Goal: Transaction & Acquisition: Purchase product/service

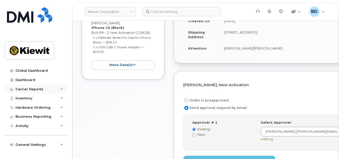
scroll to position [103, 0]
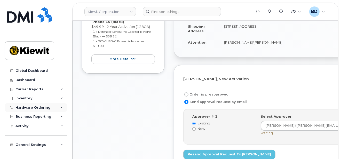
click at [60, 107] on icon at bounding box center [61, 107] width 3 height 3
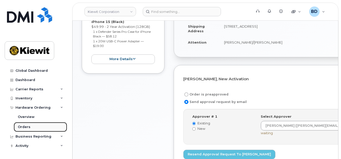
click at [54, 129] on link "Orders" at bounding box center [40, 127] width 53 height 10
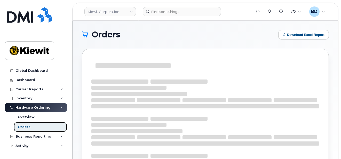
click at [38, 123] on link "Orders" at bounding box center [40, 127] width 53 height 10
click at [46, 127] on link "Orders" at bounding box center [40, 127] width 53 height 10
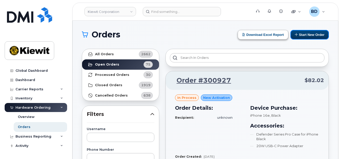
drag, startPoint x: 302, startPoint y: 31, endPoint x: 238, endPoint y: 33, distance: 64.0
click at [303, 31] on button "Start New Order" at bounding box center [309, 35] width 38 height 10
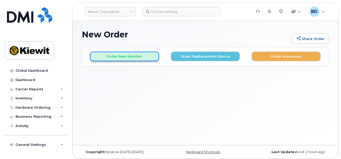
click at [105, 56] on button "Order New Number" at bounding box center [124, 57] width 69 height 10
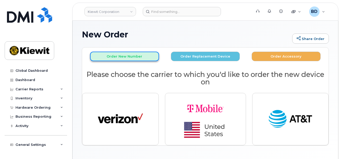
click at [131, 55] on button "Order New Number" at bounding box center [124, 57] width 69 height 10
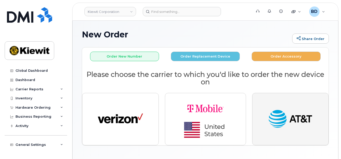
click at [297, 122] on img "button" at bounding box center [290, 119] width 45 height 23
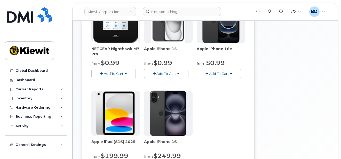
scroll to position [103, 0]
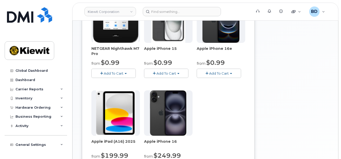
click at [158, 74] on span "Add To Cart" at bounding box center [166, 73] width 20 height 4
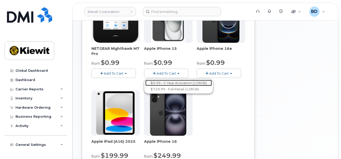
click at [160, 82] on link "$0.99 - 2 Year Activation (128GB)" at bounding box center [178, 83] width 67 height 6
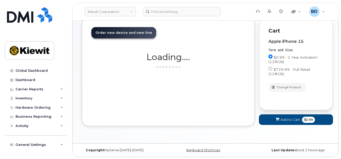
scroll to position [84, 0]
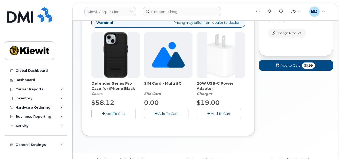
click at [115, 115] on span "Add To Cart" at bounding box center [116, 113] width 20 height 4
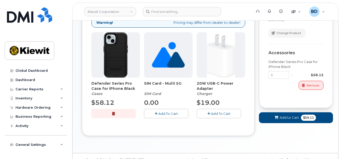
click at [215, 112] on span "Add To Cart" at bounding box center [221, 113] width 20 height 4
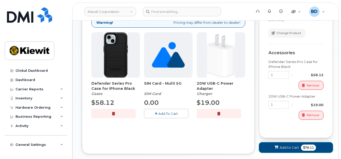
click at [281, 147] on span "Add to Cart" at bounding box center [288, 147] width 19 height 5
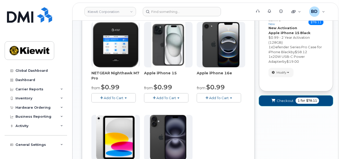
click at [284, 99] on span "Checkout" at bounding box center [285, 100] width 17 height 5
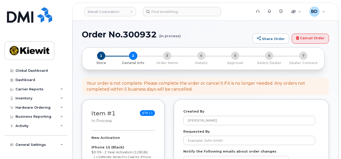
select select
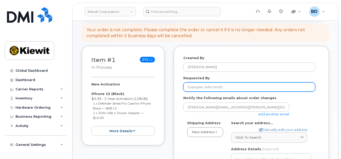
scroll to position [69, 0]
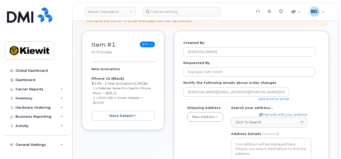
click at [267, 97] on link "add another email" at bounding box center [273, 99] width 31 height 4
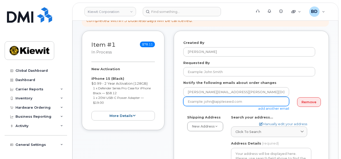
click at [200, 100] on input "email" at bounding box center [236, 101] width 106 height 9
paste input "cindy.caballero@kiewit.com"
type input "cindy.caballero@kiewit.com"
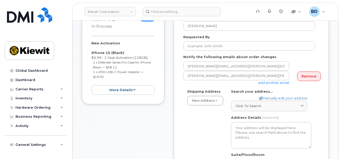
scroll to position [103, 0]
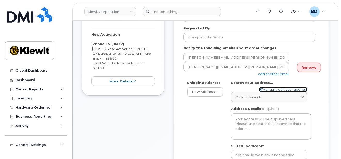
click at [265, 87] on link "Manually edit your address" at bounding box center [283, 89] width 48 height 5
select select
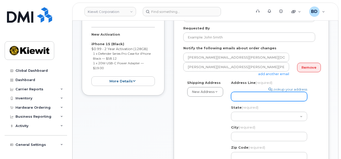
click at [242, 97] on input "Address Line (required)" at bounding box center [269, 96] width 76 height 9
paste input "525 Park Ave"
select select
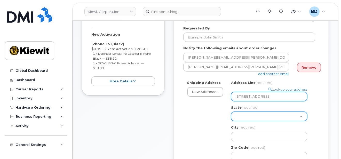
type input "525 Park Ave"
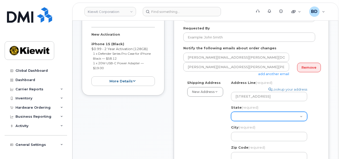
click at [241, 117] on select "Alabama Alaska American Samoa Arizona Arkansas California Colorado Connecticut …" at bounding box center [269, 116] width 76 height 9
select select "ID"
click at [244, 116] on select "Alabama Alaska American Samoa Arizona Arkansas California Colorado Connecticut …" at bounding box center [269, 116] width 76 height 9
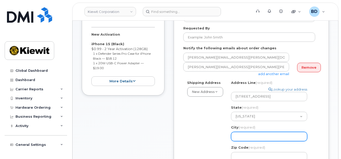
drag, startPoint x: 239, startPoint y: 136, endPoint x: 234, endPoint y: 134, distance: 4.7
click at [238, 135] on input "City (required)" at bounding box center [269, 136] width 76 height 9
select select
type input "I"
select select
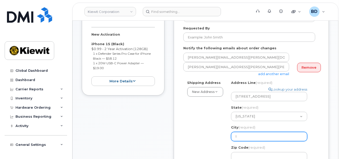
type input "Id"
select select
type input "Ida"
select select
type input "Idah"
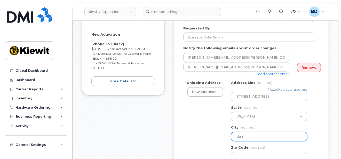
select select
type input "Idaha"
select select
type input "Idah"
select select
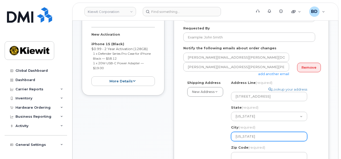
type input "Idaho"
select select
type input "Idaho F"
select select
type input "Idaho Fa"
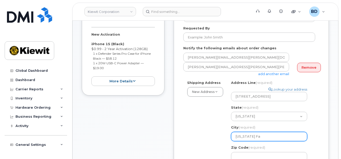
select select
type input "Idaho Fal"
select select
type input "Idaho Fall"
select select
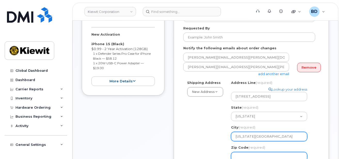
type input "Idaho Falls"
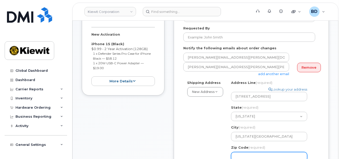
click at [244, 155] on input "Zip Code (required)" at bounding box center [269, 156] width 76 height 9
select select
type input "8"
select select
type input "83"
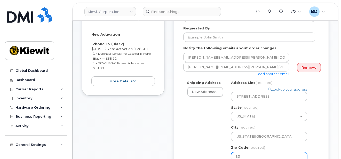
select select
type input "834"
select select
type input "8340"
select select
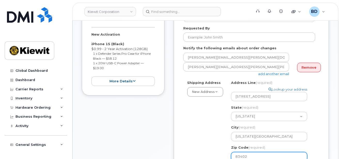
type input "83402"
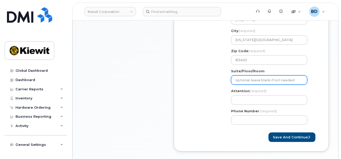
select select
type input "S"
select select
type input "Su"
select select
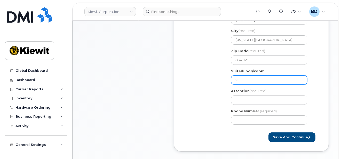
type input "Sui"
select select
type input "Suit"
select select
type input "Suite"
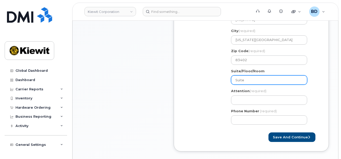
select select
type input "Suite 2"
select select
type input "Suite 2A"
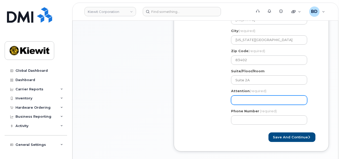
click at [233, 100] on input "Attention (required)" at bounding box center [269, 99] width 76 height 9
paste input "Eric.Johanson"
select select
type input "Eric.Johanson"
select select
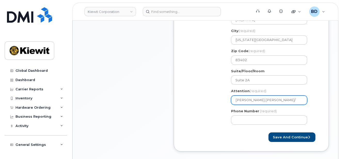
type input "Eric.Johanson/"
click at [263, 101] on input "Eric.Johanson/" at bounding box center [269, 99] width 76 height 9
paste input "Aaron Croft"
select select
type input "Eric.Johanson/Aaron Croft"
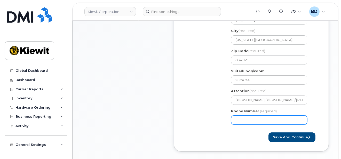
drag, startPoint x: 234, startPoint y: 121, endPoint x: 238, endPoint y: 118, distance: 5.0
click at [235, 120] on input "Phone Number" at bounding box center [269, 119] width 76 height 9
type input "8777727707"
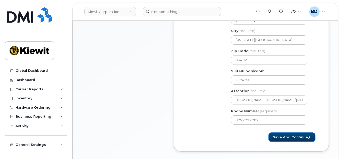
select select
click at [287, 132] on button "Save and Continue" at bounding box center [291, 137] width 47 height 10
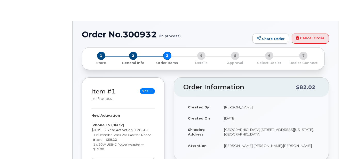
select select
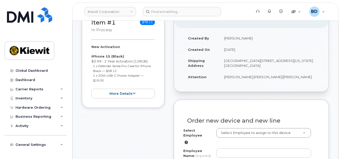
scroll to position [103, 0]
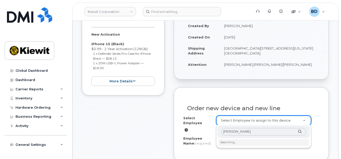
type input "[PERSON_NAME]"
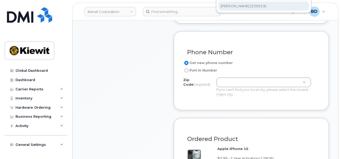
scroll to position [139, 0]
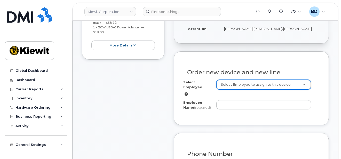
type input "8"
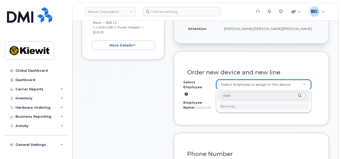
type input "83402"
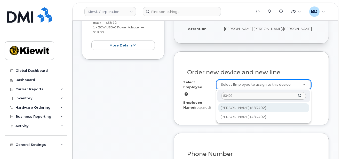
drag, startPoint x: 237, startPoint y: 93, endPoint x: 207, endPoint y: 95, distance: 30.0
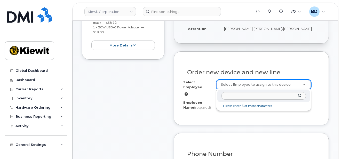
click at [223, 96] on input "text" at bounding box center [263, 95] width 84 height 7
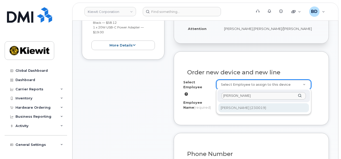
type input "[PERSON_NAME]"
type input "2329435"
type input "[PERSON_NAME]"
type input "1955 N Fremont Ave"
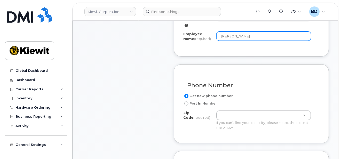
scroll to position [208, 0]
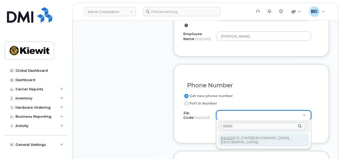
type input "83402"
type input "83402 (Idaho Falls, ID)"
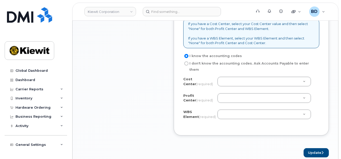
scroll to position [449, 0]
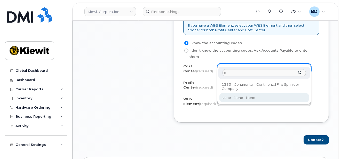
type input "n"
type input "None"
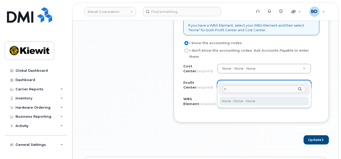
type input "n"
drag, startPoint x: 221, startPoint y: 98, endPoint x: 218, endPoint y: 92, distance: 6.8
select select "None"
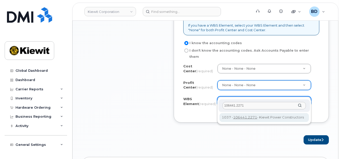
type input "106441.2271"
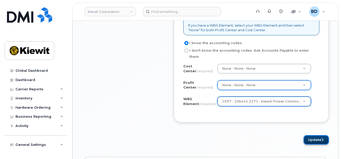
click at [315, 135] on button "Update" at bounding box center [315, 140] width 25 height 10
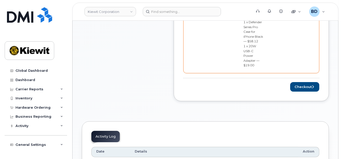
scroll to position [275, 0]
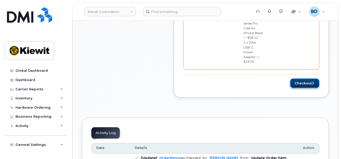
click at [304, 78] on button "Checkout" at bounding box center [304, 83] width 29 height 10
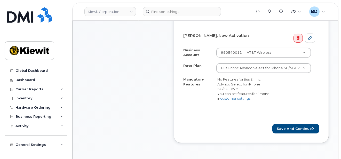
scroll to position [172, 0]
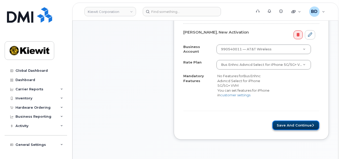
click at [285, 123] on button "Save and Continue" at bounding box center [295, 125] width 47 height 10
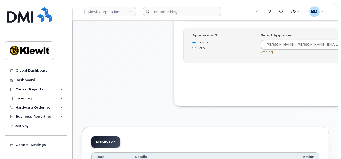
scroll to position [241, 0]
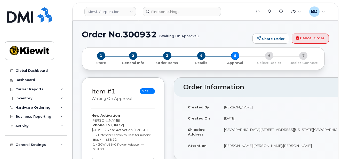
click at [138, 35] on h1 "Order No.300932 (Waiting On Approval)" at bounding box center [166, 34] width 168 height 9
copy h1 "300932"
click at [127, 12] on link "Kiewit Corporation" at bounding box center [110, 11] width 52 height 9
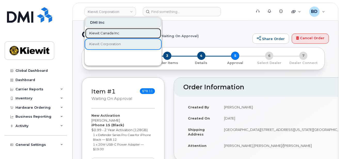
click at [102, 34] on span "Kiewit Canada Inc" at bounding box center [104, 33] width 30 height 5
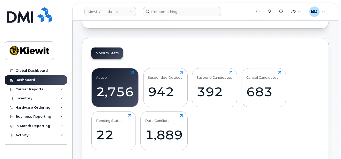
scroll to position [69, 0]
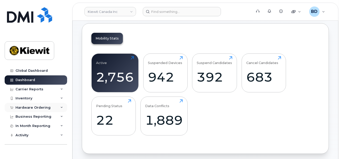
drag, startPoint x: 45, startPoint y: 107, endPoint x: 59, endPoint y: 107, distance: 13.9
click at [45, 107] on div "Hardware Ordering" at bounding box center [32, 108] width 35 height 4
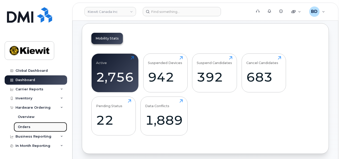
click at [23, 126] on div "Orders" at bounding box center [24, 127] width 13 height 5
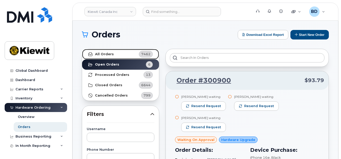
click at [116, 54] on link "All Orders 7462" at bounding box center [120, 54] width 77 height 10
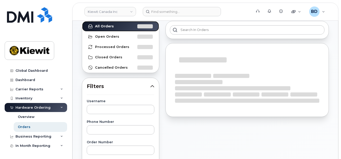
scroll to position [69, 0]
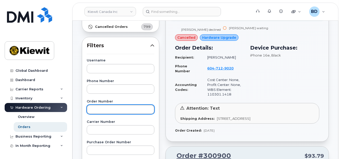
click at [97, 109] on input "text" at bounding box center [121, 109] width 68 height 9
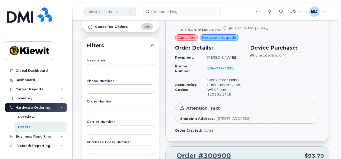
click at [125, 11] on link "Kiewit Canada Inc" at bounding box center [110, 11] width 52 height 9
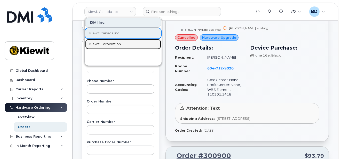
click at [105, 43] on span "Kiewit Corporation" at bounding box center [104, 44] width 31 height 5
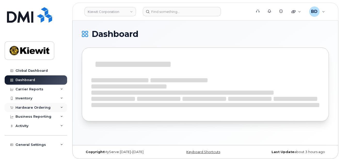
click at [56, 107] on div "Hardware Ordering" at bounding box center [36, 107] width 62 height 9
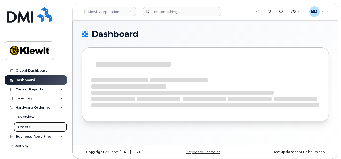
click at [28, 127] on div "Orders" at bounding box center [24, 127] width 13 height 5
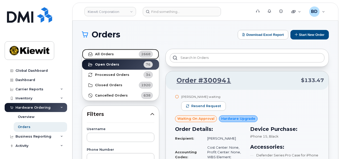
click at [109, 55] on strong "All Orders" at bounding box center [104, 54] width 19 height 4
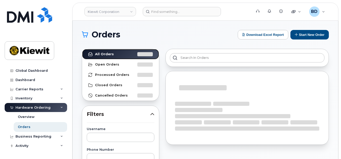
scroll to position [69, 0]
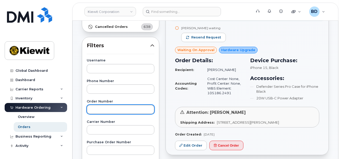
click at [92, 107] on input "text" at bounding box center [121, 109] width 68 height 9
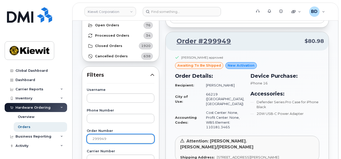
scroll to position [34, 0]
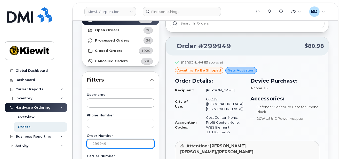
drag, startPoint x: 110, startPoint y: 144, endPoint x: 69, endPoint y: 143, distance: 41.0
drag, startPoint x: 104, startPoint y: 141, endPoint x: 123, endPoint y: 140, distance: 18.3
click at [123, 140] on input "300570" at bounding box center [121, 143] width 68 height 9
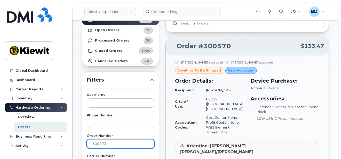
type input "300573"
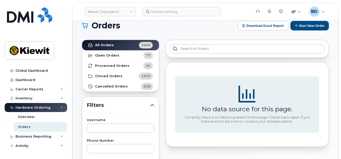
scroll to position [0, 0]
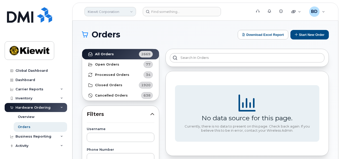
click at [112, 11] on link "Kiewit Corporation" at bounding box center [110, 11] width 52 height 9
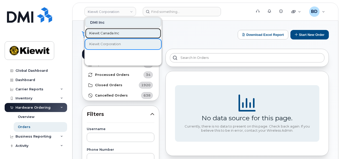
click at [113, 33] on span "Kiewit Canada Inc" at bounding box center [104, 33] width 30 height 5
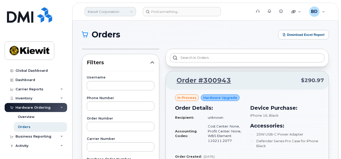
click at [125, 9] on link "Kiewit Corporation" at bounding box center [110, 11] width 52 height 9
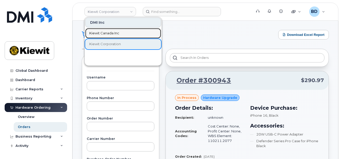
drag, startPoint x: 109, startPoint y: 33, endPoint x: 109, endPoint y: 39, distance: 6.5
click at [109, 33] on span "Kiewit Canada Inc" at bounding box center [104, 33] width 30 height 5
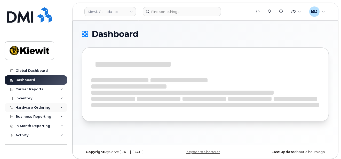
click at [59, 107] on div "Hardware Ordering" at bounding box center [36, 107] width 62 height 9
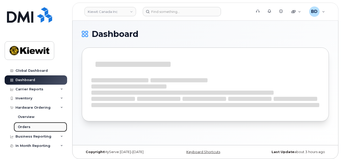
click at [25, 128] on div "Orders" at bounding box center [24, 127] width 13 height 5
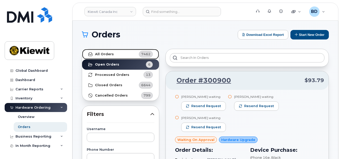
click at [109, 52] on strong "All Orders" at bounding box center [104, 54] width 19 height 4
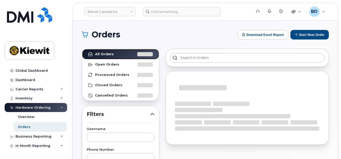
scroll to position [34, 0]
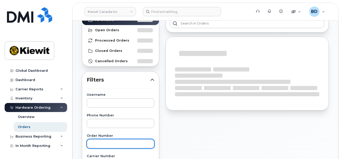
click at [104, 145] on input "text" at bounding box center [121, 143] width 68 height 9
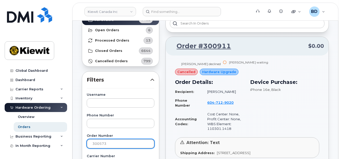
type input "300573"
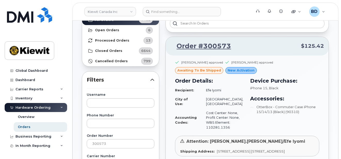
scroll to position [0, 0]
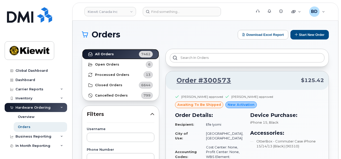
drag, startPoint x: 107, startPoint y: 53, endPoint x: 106, endPoint y: 63, distance: 9.8
click at [107, 53] on strong "All Orders" at bounding box center [104, 54] width 19 height 4
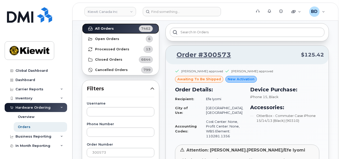
scroll to position [34, 0]
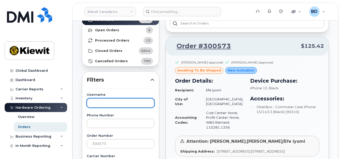
click at [101, 102] on input "text" at bounding box center [121, 102] width 68 height 9
type input "zigler"
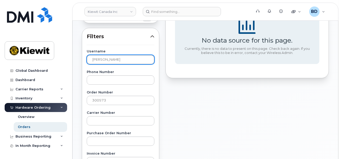
scroll to position [137, 0]
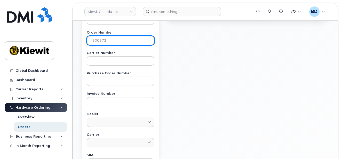
drag, startPoint x: 115, startPoint y: 38, endPoint x: 6, endPoint y: 36, distance: 108.9
click at [72, 36] on div "Kiewit Canada Inc Support Alerts Knowledge Base Quicklinks Suspend / Cancel Dev…" at bounding box center [204, 80] width 265 height 394
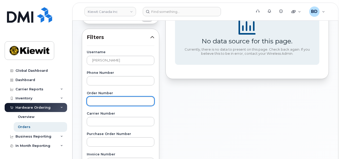
scroll to position [0, 0]
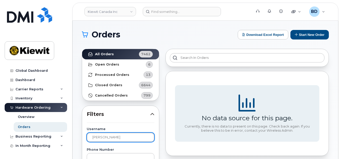
drag, startPoint x: 105, startPoint y: 138, endPoint x: 81, endPoint y: 137, distance: 23.5
type input "christopher zIgler"
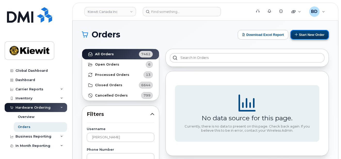
click at [303, 32] on button "Start New Order" at bounding box center [309, 35] width 38 height 10
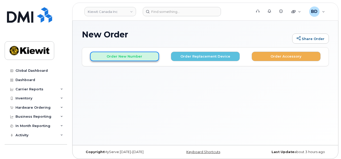
click at [116, 56] on button "Order New Number" at bounding box center [124, 57] width 69 height 10
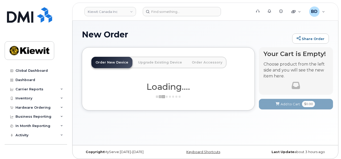
click at [118, 78] on div "Loading...." at bounding box center [168, 87] width 154 height 21
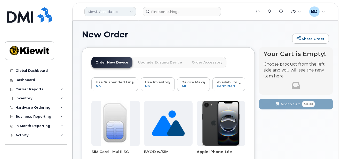
click at [116, 13] on link "Kiewit Canada Inc" at bounding box center [110, 11] width 52 height 9
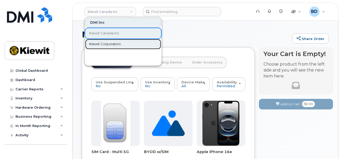
click at [102, 48] on link "Kiewit Corporation" at bounding box center [123, 44] width 76 height 10
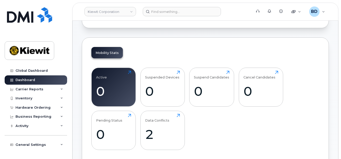
scroll to position [34, 0]
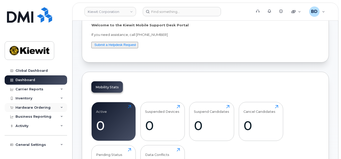
click at [62, 107] on div "Hardware Ordering" at bounding box center [36, 107] width 62 height 9
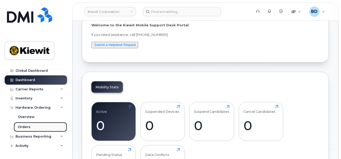
click at [40, 129] on link "Orders" at bounding box center [40, 127] width 53 height 10
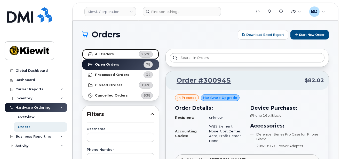
click at [104, 52] on strong "All Orders" at bounding box center [104, 54] width 19 height 4
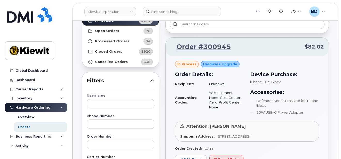
scroll to position [69, 0]
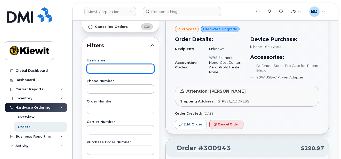
click at [97, 68] on input "text" at bounding box center [121, 68] width 68 height 9
type input "[PERSON_NAME]"
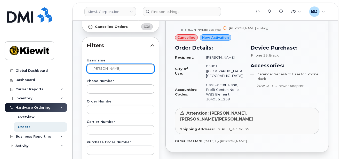
drag, startPoint x: 106, startPoint y: 66, endPoint x: 68, endPoint y: 74, distance: 38.9
click at [72, 74] on div "[PERSON_NAME] Corporation Support Alerts Knowledge Base Quicklinks Suspend / Ca…" at bounding box center [204, 149] width 265 height 394
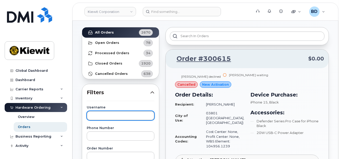
scroll to position [0, 0]
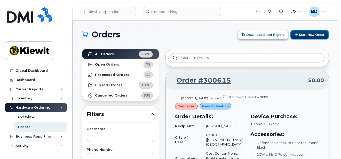
drag, startPoint x: 303, startPoint y: 34, endPoint x: 281, endPoint y: 34, distance: 21.9
click at [303, 34] on button "Start New Order" at bounding box center [309, 35] width 38 height 10
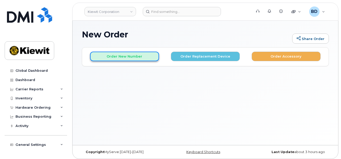
click at [109, 55] on button "Order New Number" at bounding box center [124, 57] width 69 height 10
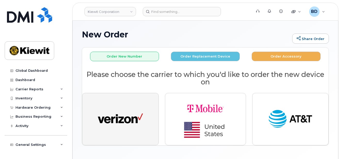
click at [148, 114] on button "button" at bounding box center [120, 119] width 77 height 52
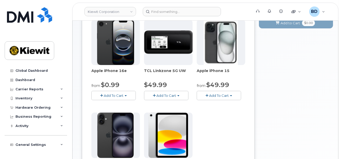
scroll to position [69, 0]
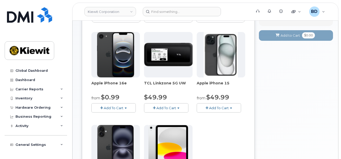
click at [216, 109] on button "Add To Cart" at bounding box center [219, 107] width 44 height 9
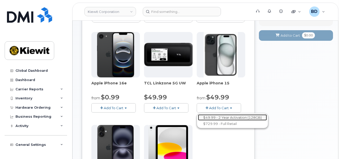
click at [213, 115] on link "$49.99 - 2 Year Activation (128GB)" at bounding box center [232, 117] width 69 height 6
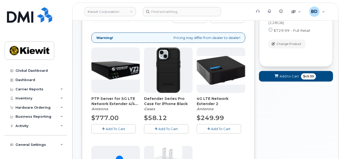
click at [168, 128] on span "Add To Cart" at bounding box center [168, 129] width 20 height 4
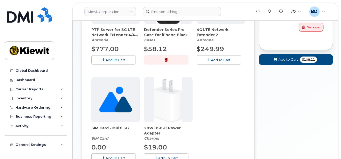
scroll to position [172, 0]
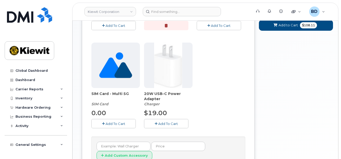
click at [153, 127] on button "Add To Cart" at bounding box center [166, 123] width 44 height 9
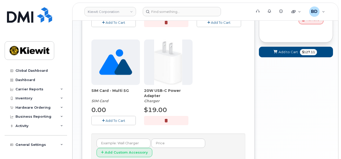
scroll to position [156, 0]
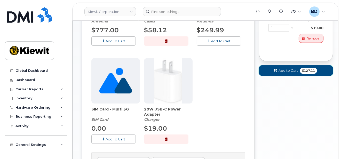
click at [287, 69] on span "Add to Cart" at bounding box center [287, 70] width 19 height 5
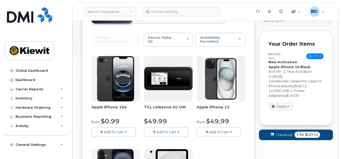
scroll to position [79, 0]
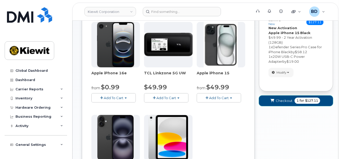
click at [282, 98] on span "Checkout" at bounding box center [284, 100] width 17 height 5
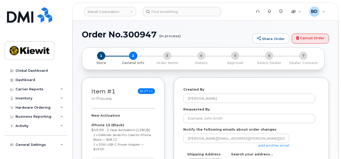
select select
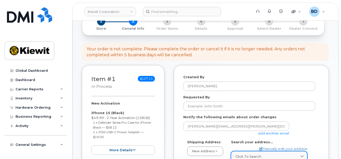
scroll to position [69, 0]
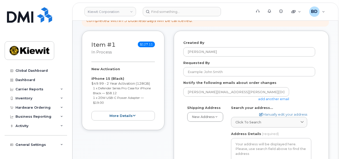
click at [268, 98] on link "add another email" at bounding box center [273, 99] width 31 height 4
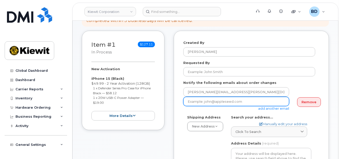
drag, startPoint x: 242, startPoint y: 106, endPoint x: 238, endPoint y: 104, distance: 4.8
click at [242, 106] on div "add another email" at bounding box center [238, 104] width 110 height 14
click at [232, 101] on input "email" at bounding box center [236, 101] width 106 height 9
paste input "[EMAIL_ADDRESS][PERSON_NAME][PERSON_NAME][DOMAIN_NAME]"
type input "[EMAIL_ADDRESS][PERSON_NAME][PERSON_NAME][DOMAIN_NAME]"
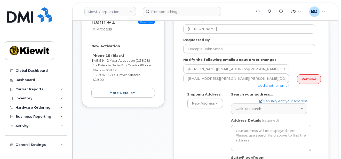
scroll to position [137, 0]
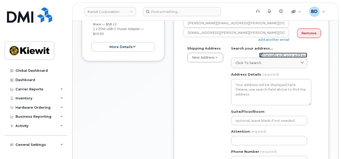
click at [272, 53] on link "Manually edit your address" at bounding box center [283, 55] width 48 height 5
select select
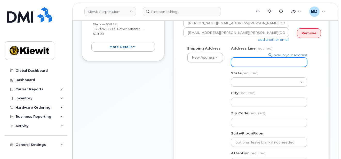
click at [241, 62] on input "Address Line (required)" at bounding box center [269, 62] width 76 height 9
paste input "[STREET_ADDRESS]"
type input "[STREET_ADDRESS]"
select select
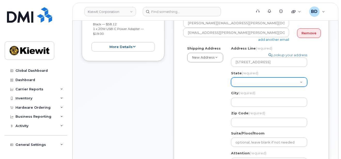
drag, startPoint x: 241, startPoint y: 62, endPoint x: 247, endPoint y: 85, distance: 23.6
click at [247, 85] on select "[US_STATE] [US_STATE] [US_STATE] [US_STATE] [US_STATE] [US_STATE] [US_STATE] [U…" at bounding box center [269, 81] width 76 height 9
select select "[GEOGRAPHIC_DATA]"
click at [231, 77] on select "[US_STATE] [US_STATE] [US_STATE] [US_STATE] [US_STATE] [US_STATE] [US_STATE] [U…" at bounding box center [269, 81] width 76 height 9
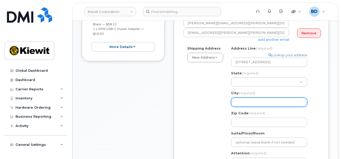
click at [242, 100] on input "City (required)" at bounding box center [269, 102] width 76 height 9
select select
type input "T"
select select
type input "Te"
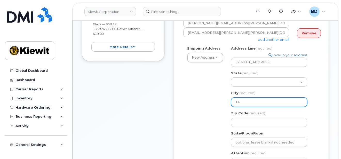
select select
type input "Teh"
select select
type input "Teh W"
select select
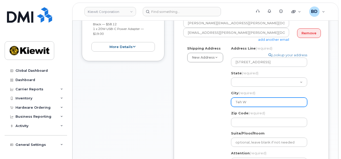
type input "Teh Wo"
select select
type input "[PERSON_NAME]"
select select
type input "Teh Wood"
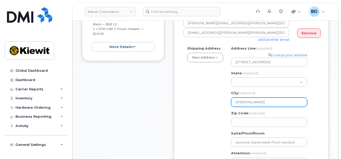
select select
type input "Teh Woodl"
select select
type input "Teh Woodla"
select select
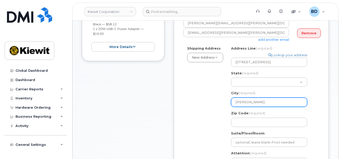
type input "Teh Woodlan"
select select
type input "Teh Woodland"
select select
type input "Teh Woodlands"
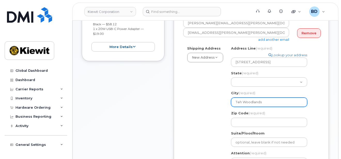
click at [239, 101] on input "Teh Woodlands" at bounding box center [269, 102] width 76 height 9
select select
type input "Te Woodlands"
select select
type input "T Woodlands"
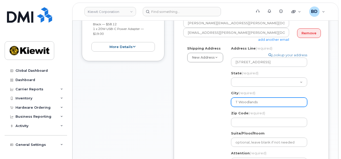
select select
type input "Th Woodlands"
select select
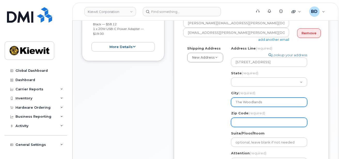
type input "The Woodlands"
click at [241, 124] on input "Zip Code (required)" at bounding box center [269, 122] width 76 height 9
click at [248, 124] on input "Zip Code (required)" at bounding box center [269, 122] width 76 height 9
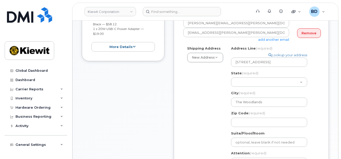
click at [218, 113] on div "Shipping Address New Address New Address 10055 Trainstation Circle 11501 42nd S…" at bounding box center [249, 118] width 132 height 145
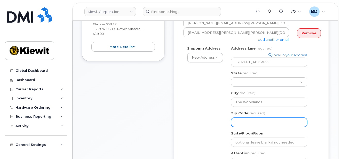
click at [239, 122] on input "Zip Code (required)" at bounding box center [269, 122] width 76 height 9
click at [246, 125] on input "Zip Code (required)" at bounding box center [269, 122] width 76 height 9
select select
type input "7"
select select
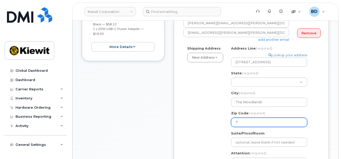
type input "77"
select select
type input "773"
select select
type input "7738"
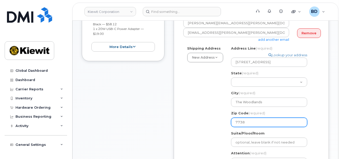
select select
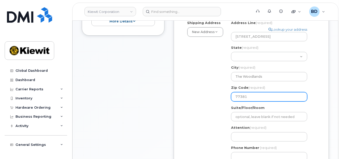
scroll to position [172, 0]
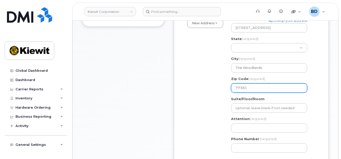
type input "77381"
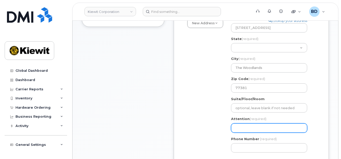
click at [243, 127] on input "Attention (required)" at bounding box center [269, 127] width 76 height 9
select select
type input "J"
select select
type input "Jo"
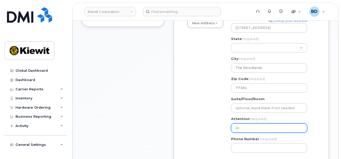
select select
type input "Joh"
select select
type input "John"
select select
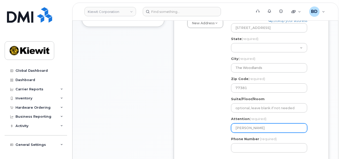
type input "John R"
select select
type input "John Re"
select select
type input "John Ree"
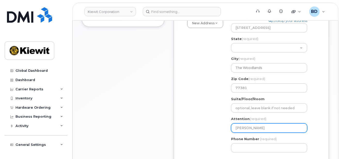
select select
type input "John Reev"
select select
type input "John Reeve"
select select
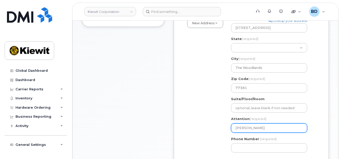
type input "John Reeves"
select select
type input "John Reeves/"
select select
type input "John Reeves/J"
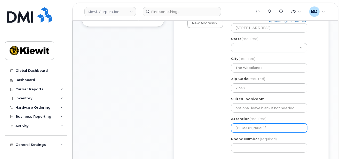
select select
type input "John Reeves/Je"
select select
type input "John Reeves/Jed"
select select
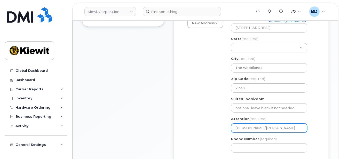
type input "John Reeves/Jed K"
select select
type input "John Reeves/Jed Ke"
select select
type input "John Reeves/Jed Kel"
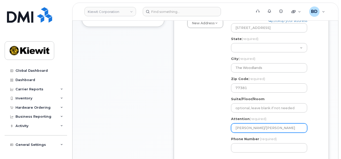
select select
type input "John Reeves/Jed Kell"
select select
type input "John Reeves/Jed Kelle"
select select
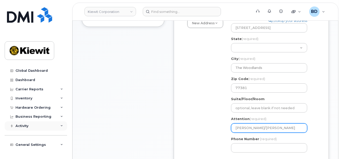
type input "[PERSON_NAME]/[PERSON_NAME]"
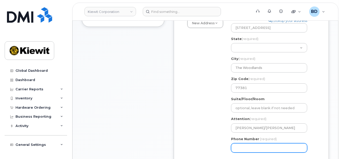
click at [241, 149] on input "Phone Number" at bounding box center [269, 147] width 76 height 9
type input "8777727707"
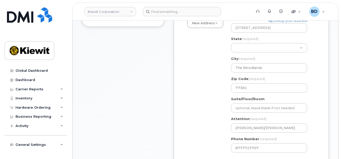
select select
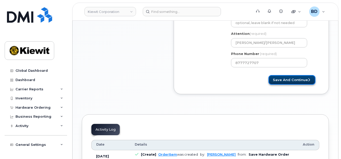
click at [284, 79] on button "Save and Continue" at bounding box center [291, 80] width 47 height 10
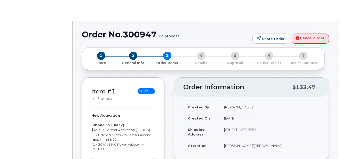
radio input "true"
select select
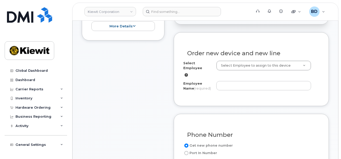
scroll to position [172, 0]
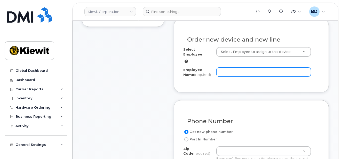
click at [228, 71] on input "Employee Name (required)" at bounding box center [263, 71] width 95 height 9
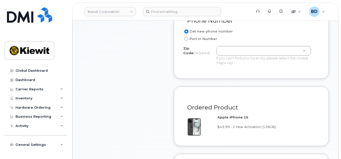
scroll to position [275, 0]
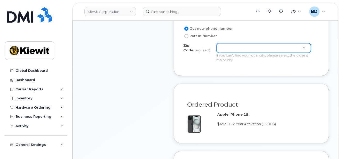
type input "[PERSON_NAME]"
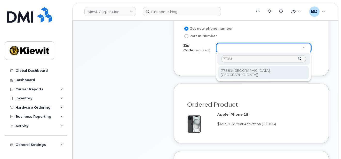
type input "77381"
type input "77381 (Spring, [GEOGRAPHIC_DATA])"
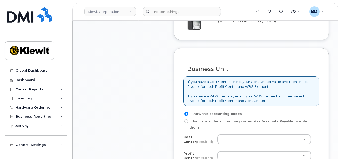
scroll to position [378, 0]
type input "n"
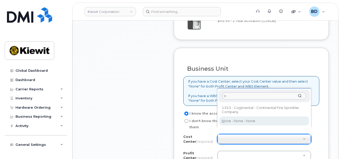
type input "None"
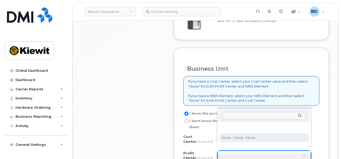
select select "None"
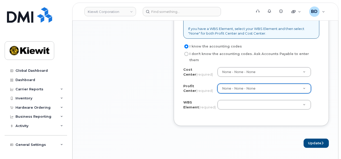
scroll to position [447, 0]
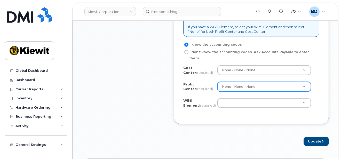
click at [226, 90] on div "Cost Center (required) None - None - None None Profit Center (required) None - …" at bounding box center [251, 89] width 136 height 49
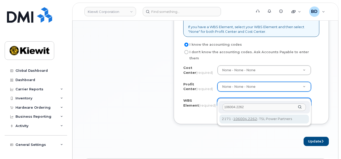
type input "106004.2262"
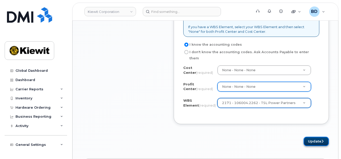
click at [307, 137] on button "Update" at bounding box center [315, 142] width 25 height 10
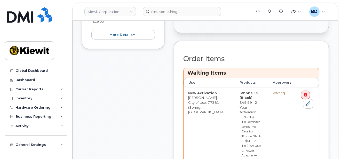
scroll to position [206, 0]
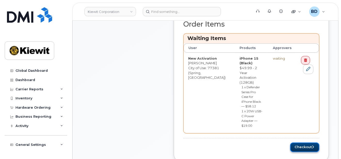
click at [308, 142] on button "Checkout" at bounding box center [304, 147] width 29 height 10
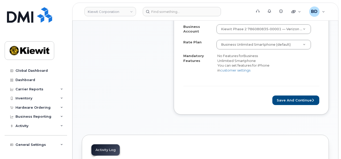
scroll to position [206, 0]
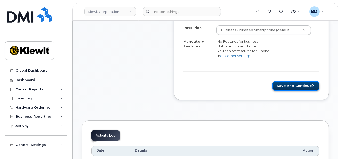
click at [283, 87] on button "Save and Continue" at bounding box center [295, 86] width 47 height 10
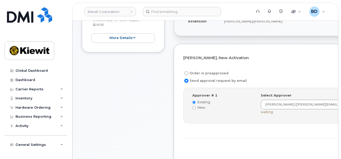
scroll to position [137, 0]
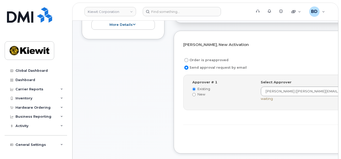
drag, startPoint x: 293, startPoint y: 139, endPoint x: 286, endPoint y: 136, distance: 6.9
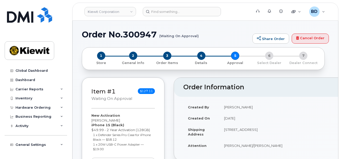
click at [135, 32] on h1 "Order No.300947 (Waiting On Approval)" at bounding box center [166, 34] width 168 height 9
click at [136, 32] on h1 "Order No.300947 (Waiting On Approval)" at bounding box center [166, 34] width 168 height 9
copy h1 "300947"
